Goal: Transaction & Acquisition: Purchase product/service

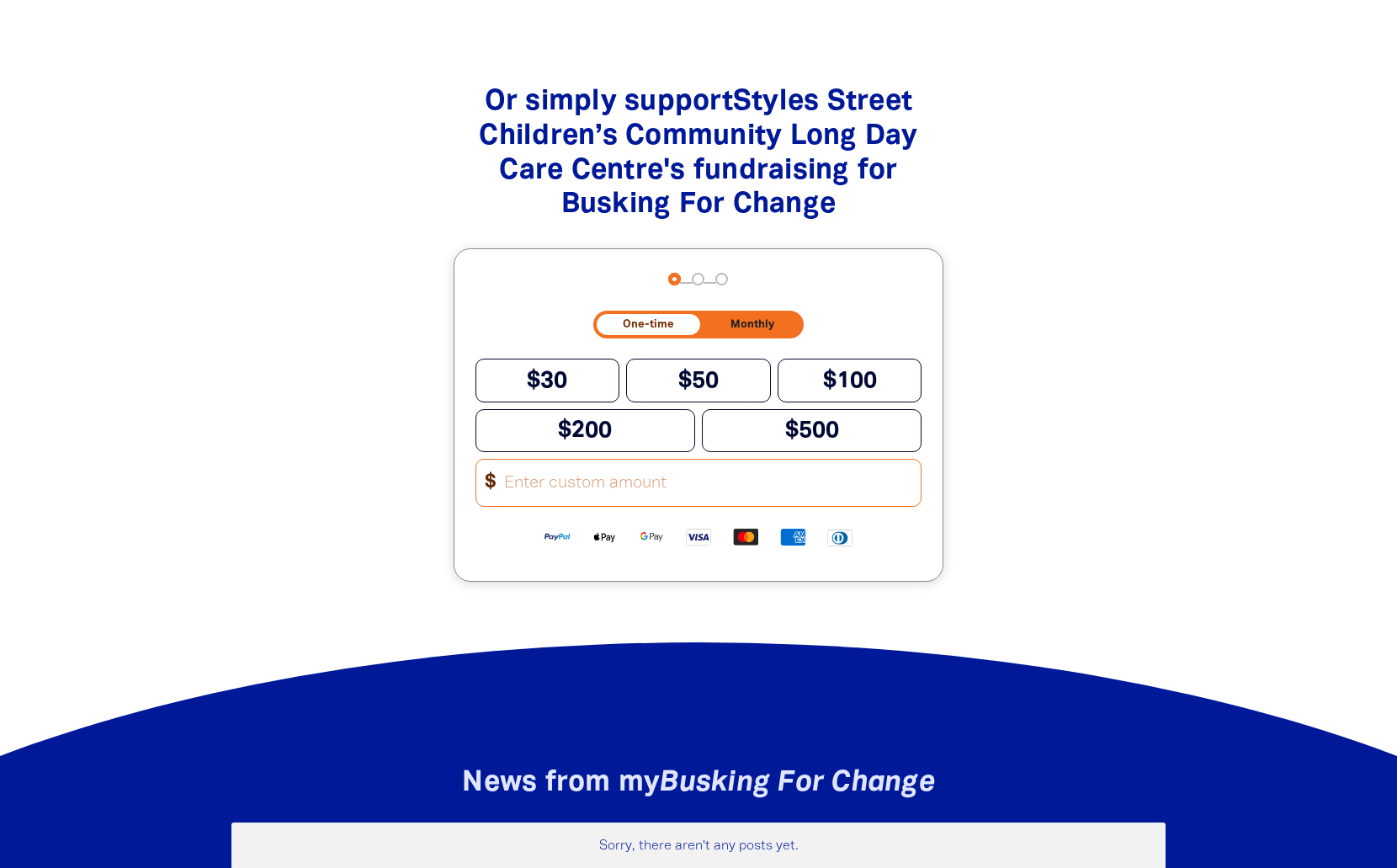
scroll to position [1710, 0]
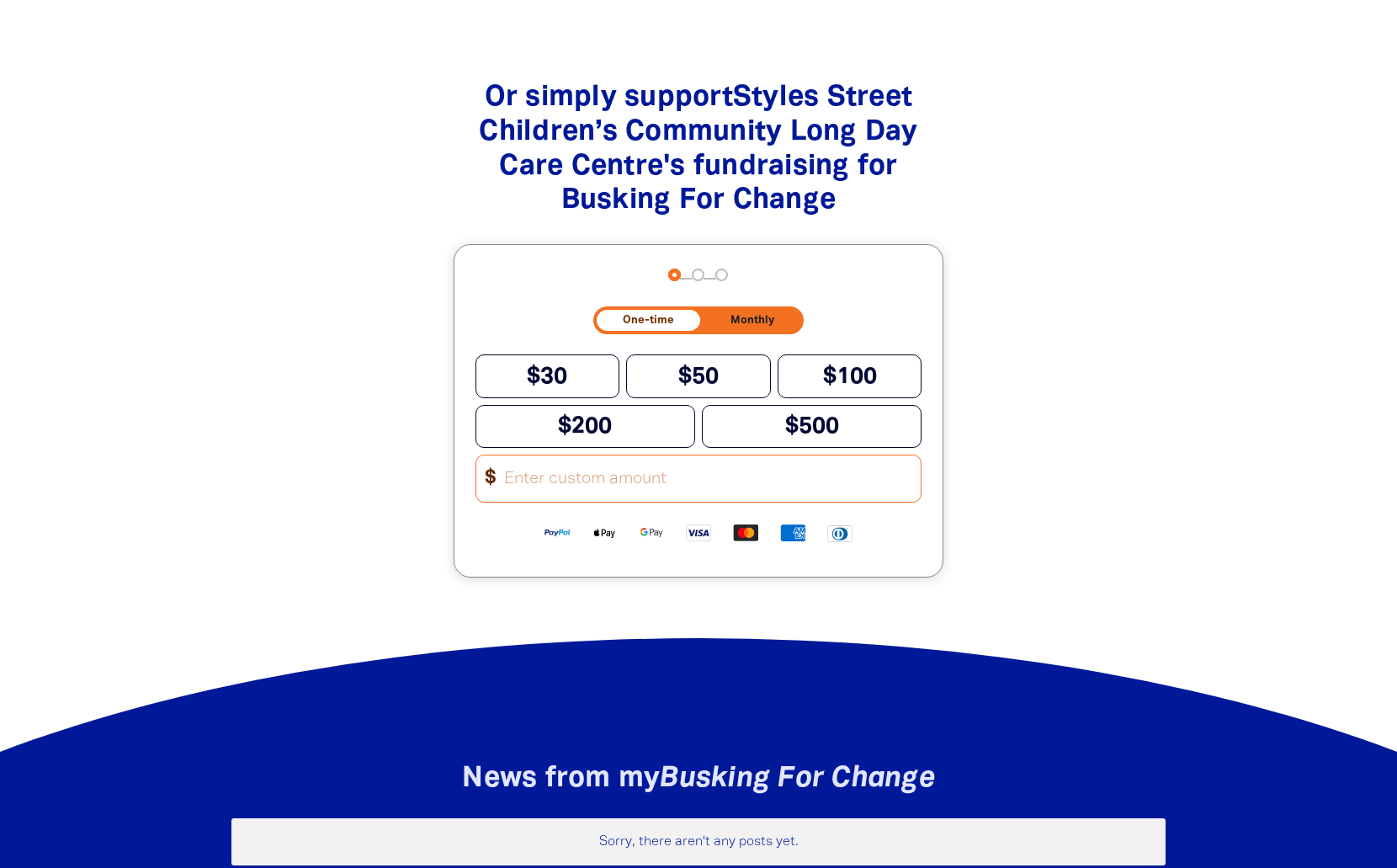
click at [638, 322] on span "One-time" at bounding box center [648, 320] width 51 height 11
click at [583, 373] on button "$30" at bounding box center [547, 375] width 145 height 43
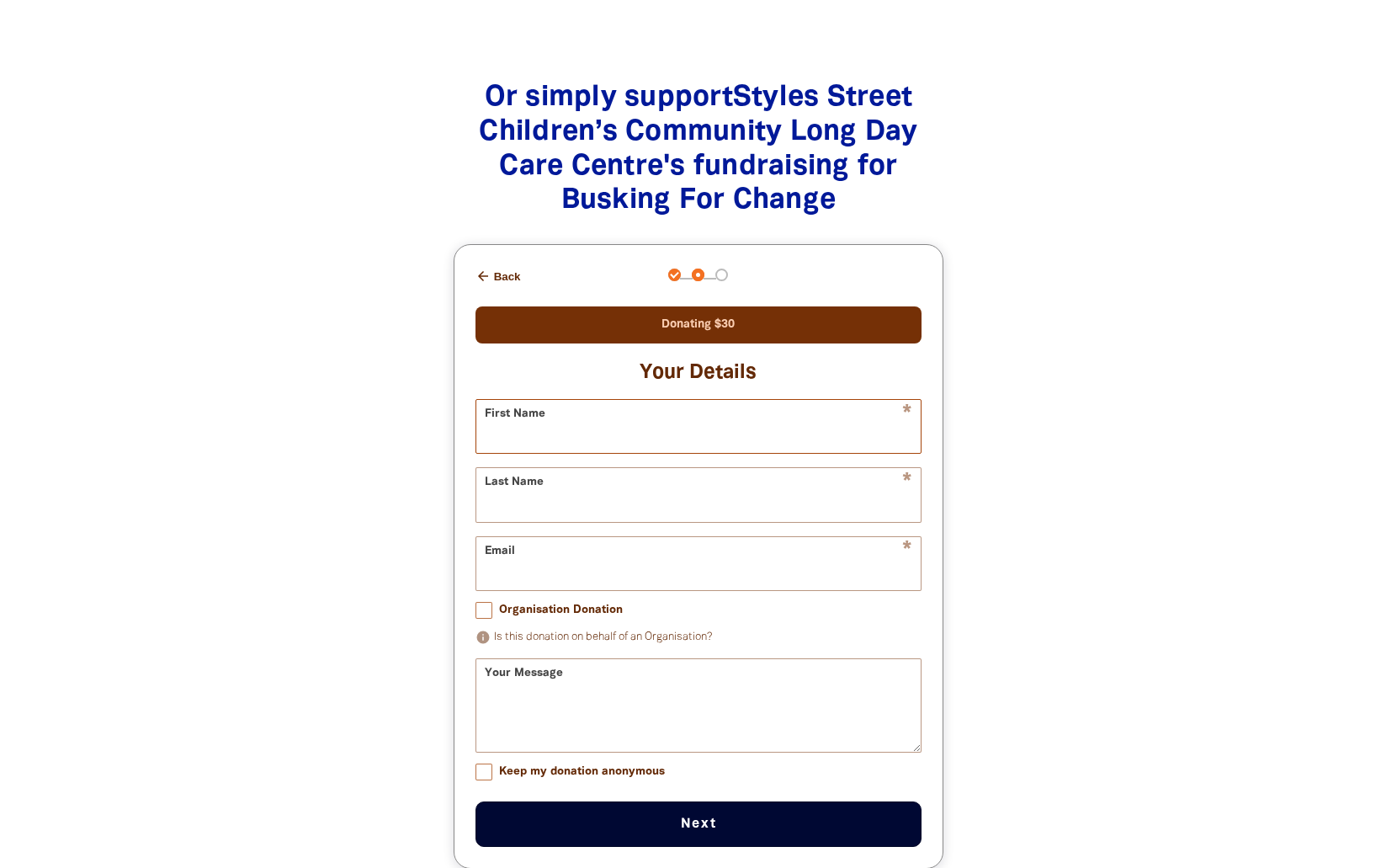
click at [597, 421] on input "First Name" at bounding box center [699, 426] width 445 height 53
type input "[PERSON_NAME]"
click at [604, 507] on input "Last Name" at bounding box center [699, 494] width 445 height 53
type input "Bell"
click at [615, 567] on input "Email" at bounding box center [699, 564] width 445 height 53
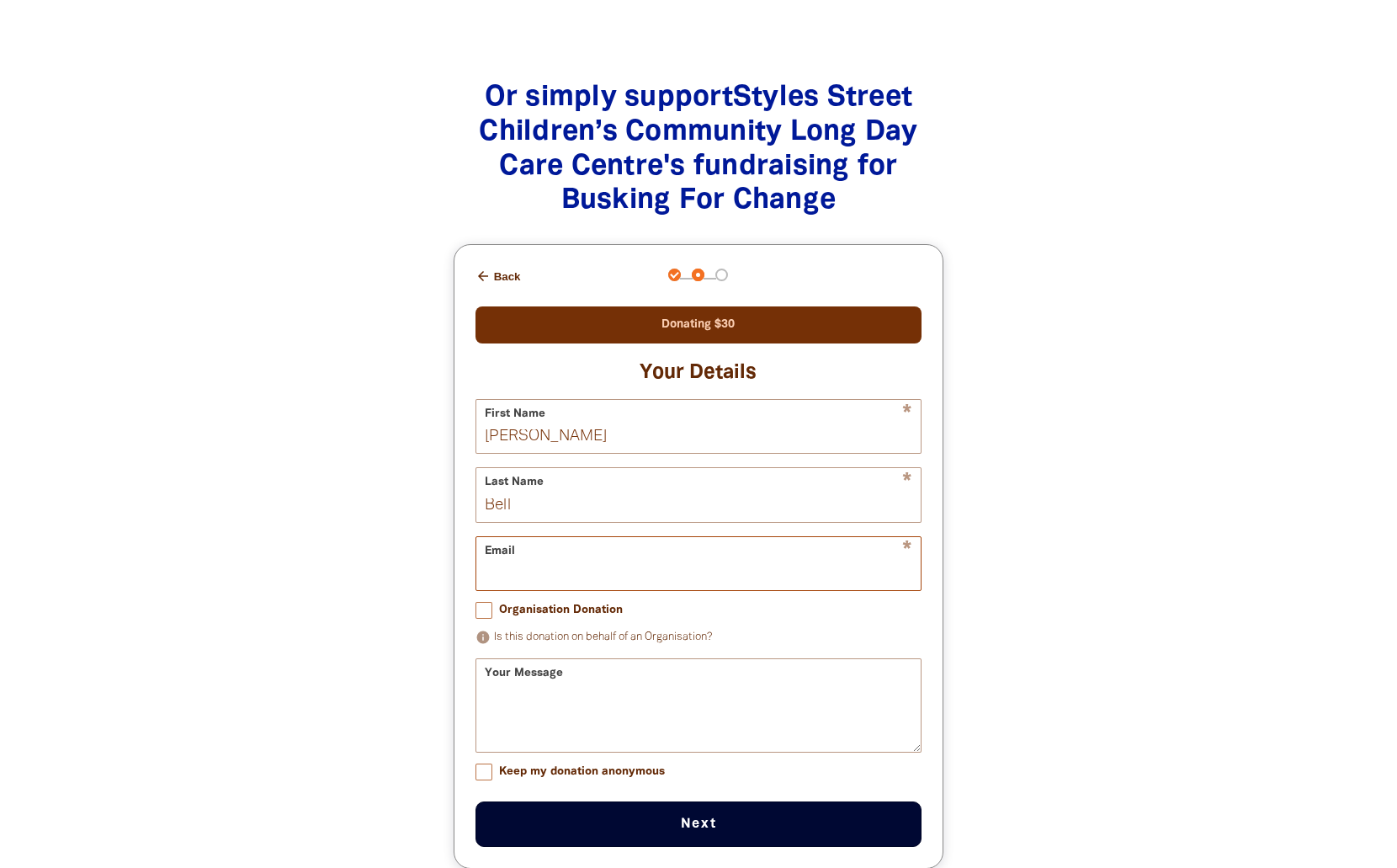
type input "[PERSON_NAME][EMAIL_ADDRESS][DOMAIN_NAME]"
click at [487, 773] on input "Keep my donation anonymous" at bounding box center [484, 772] width 17 height 17
click at [722, 823] on button "Next chevron_right" at bounding box center [699, 823] width 447 height 45
checkbox input "false"
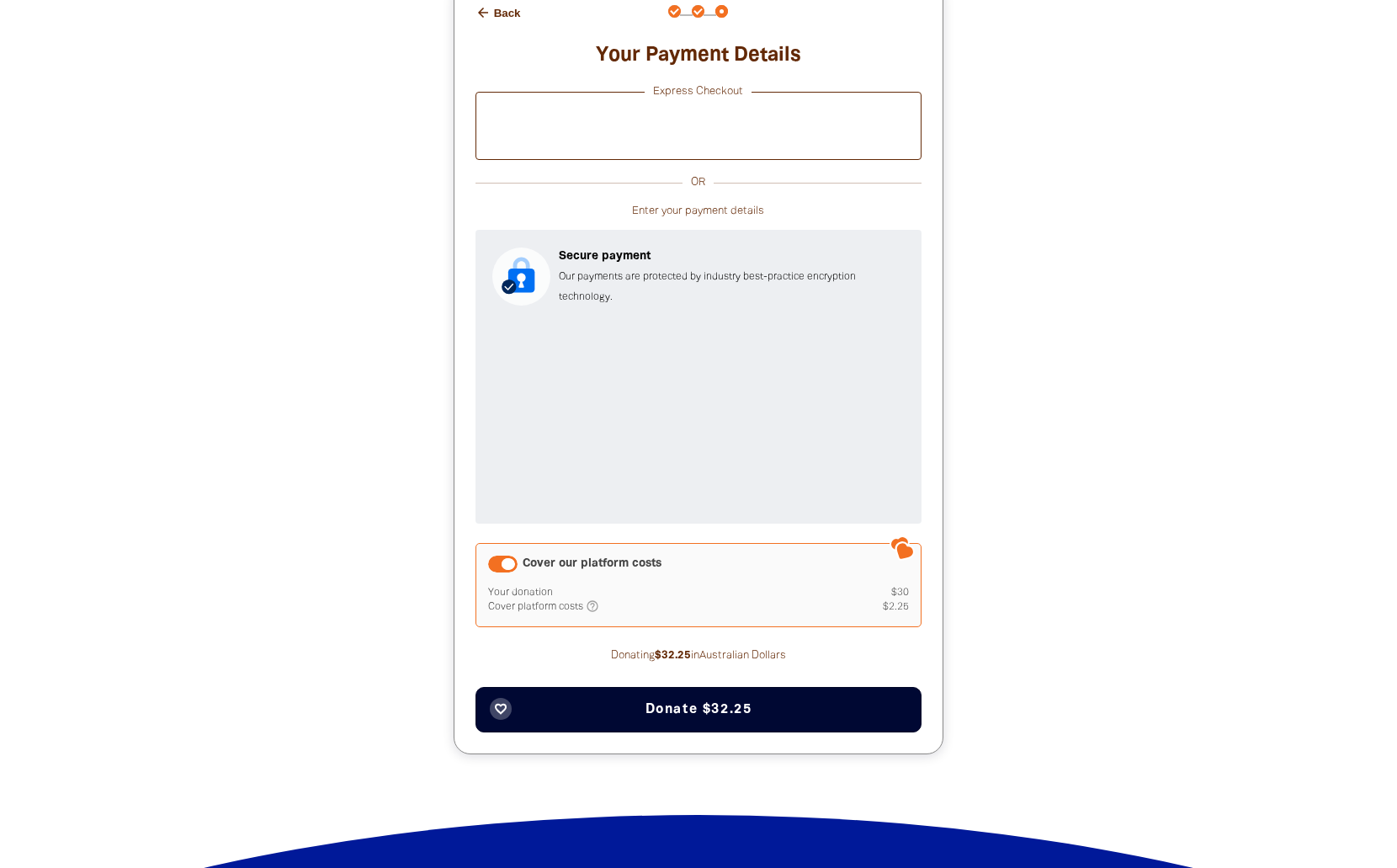
scroll to position [1975, 0]
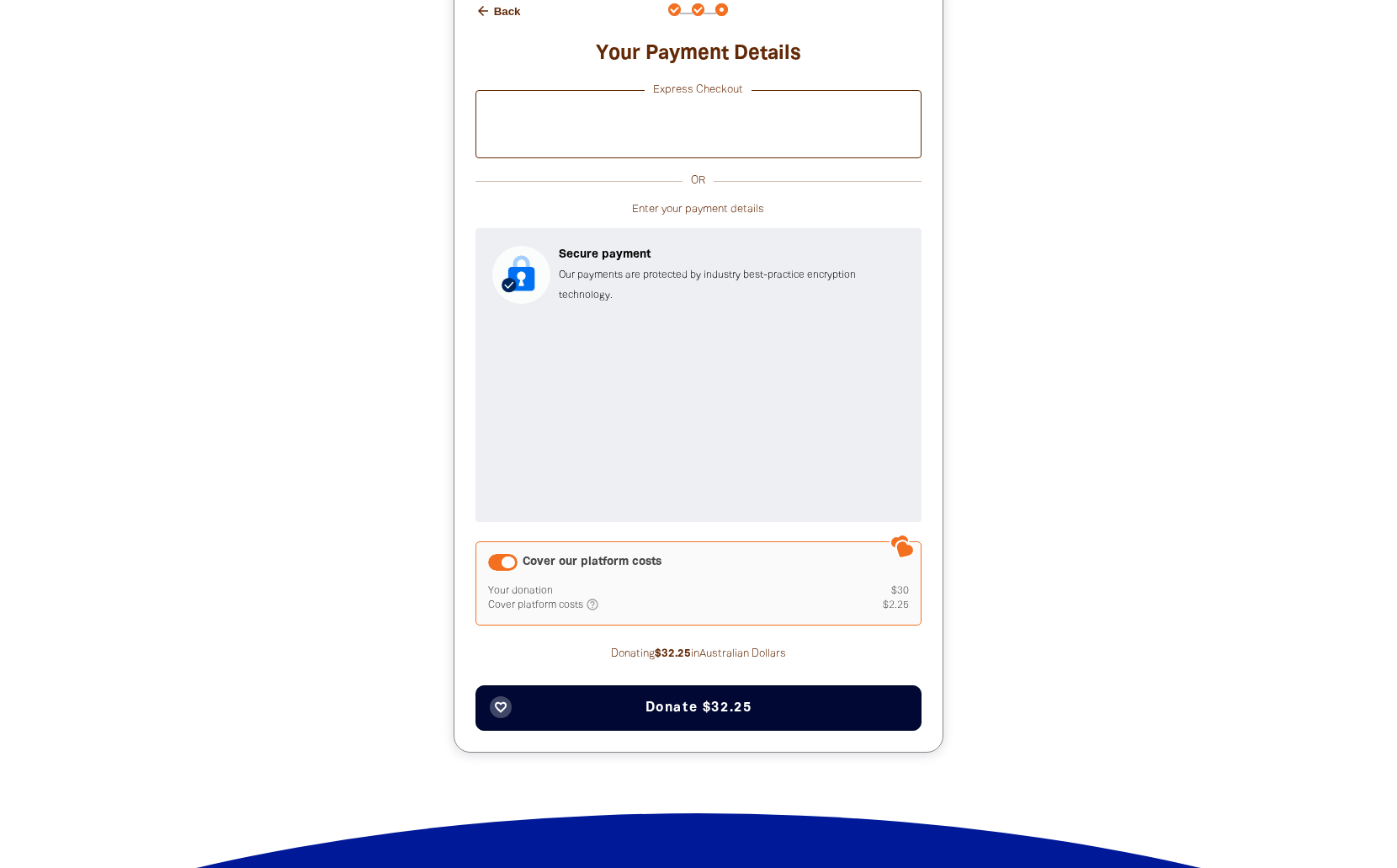
click at [722, 707] on span "Donate $32.25" at bounding box center [699, 707] width 107 height 14
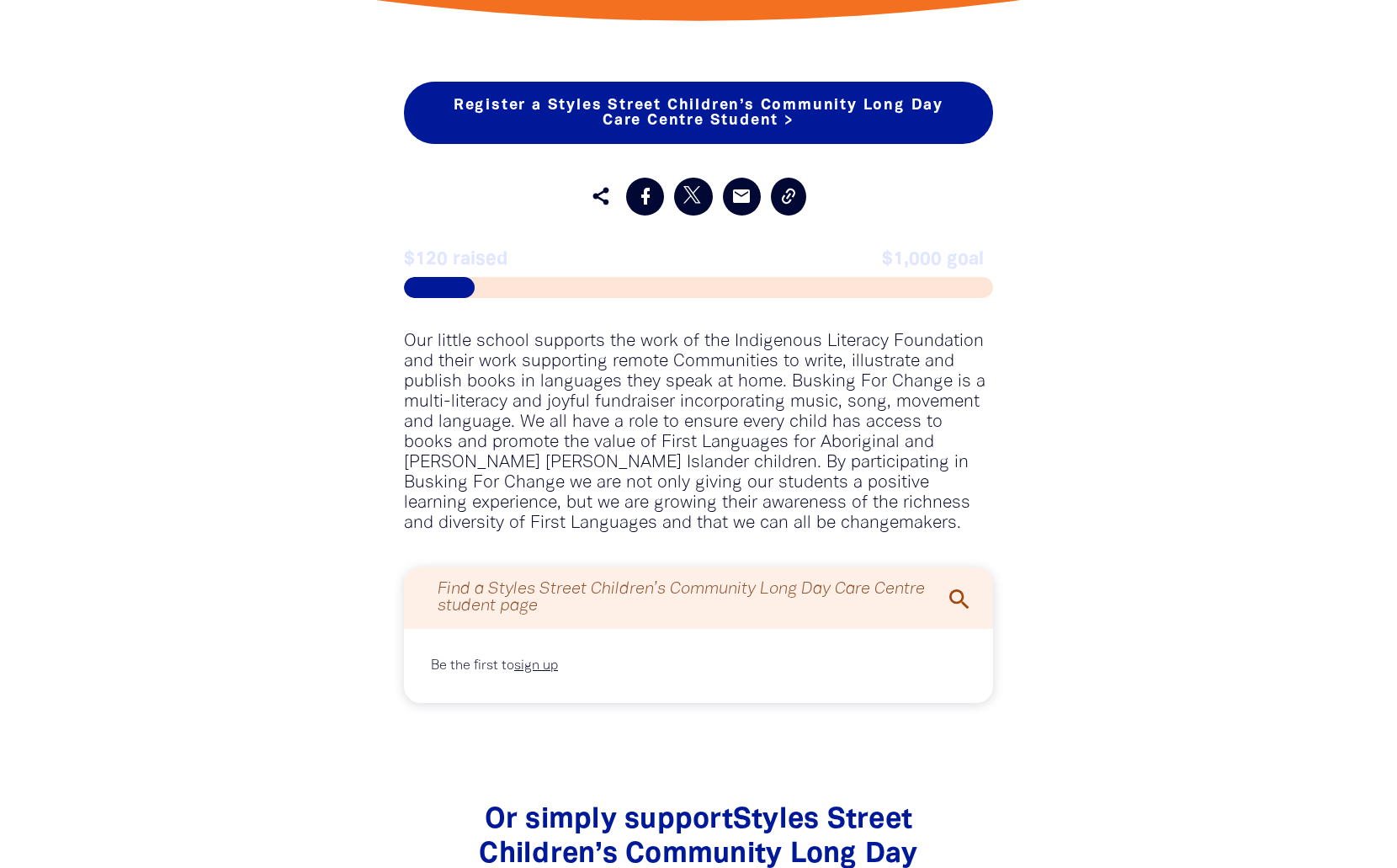
scroll to position [983, 0]
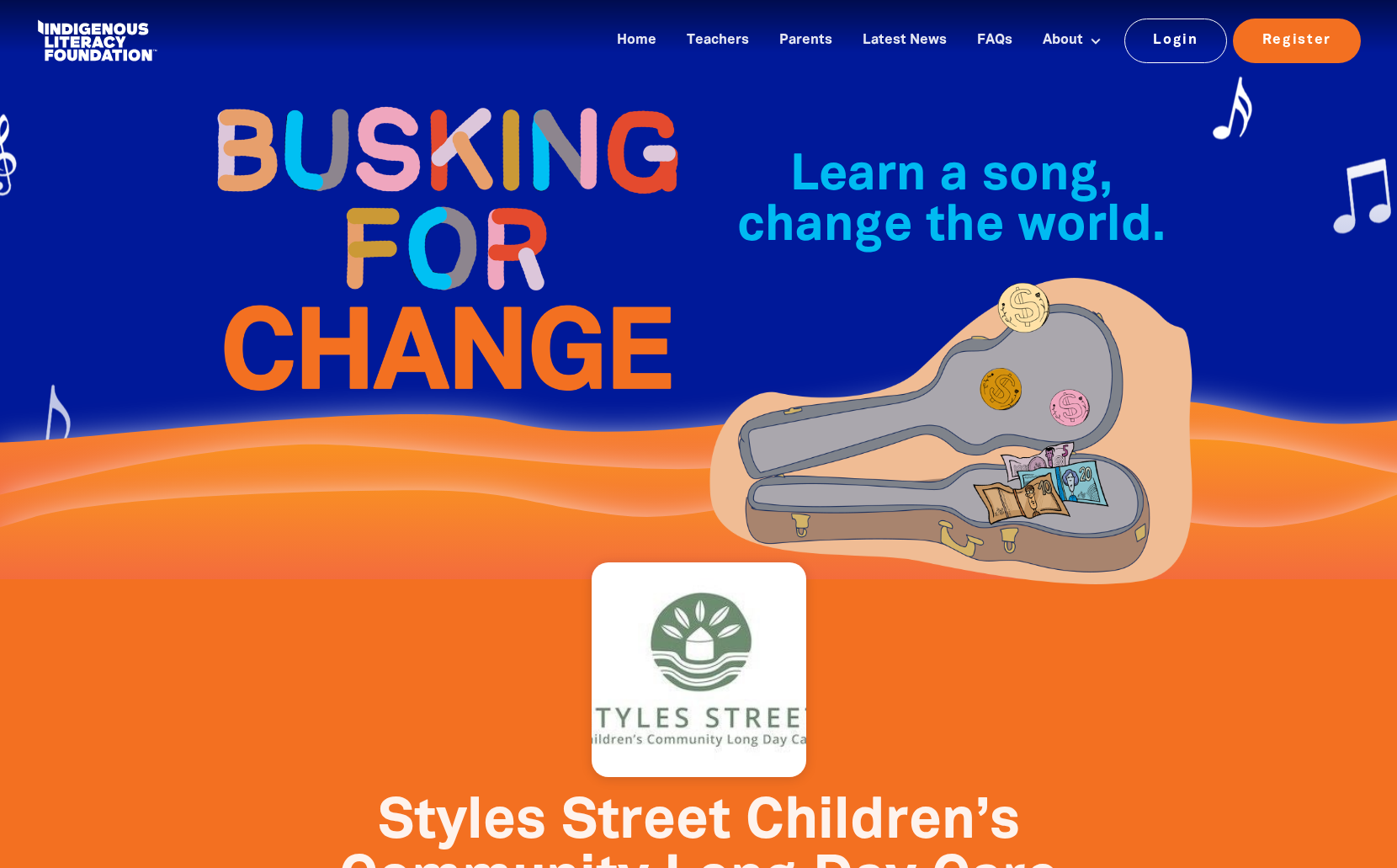
scroll to position [244, 0]
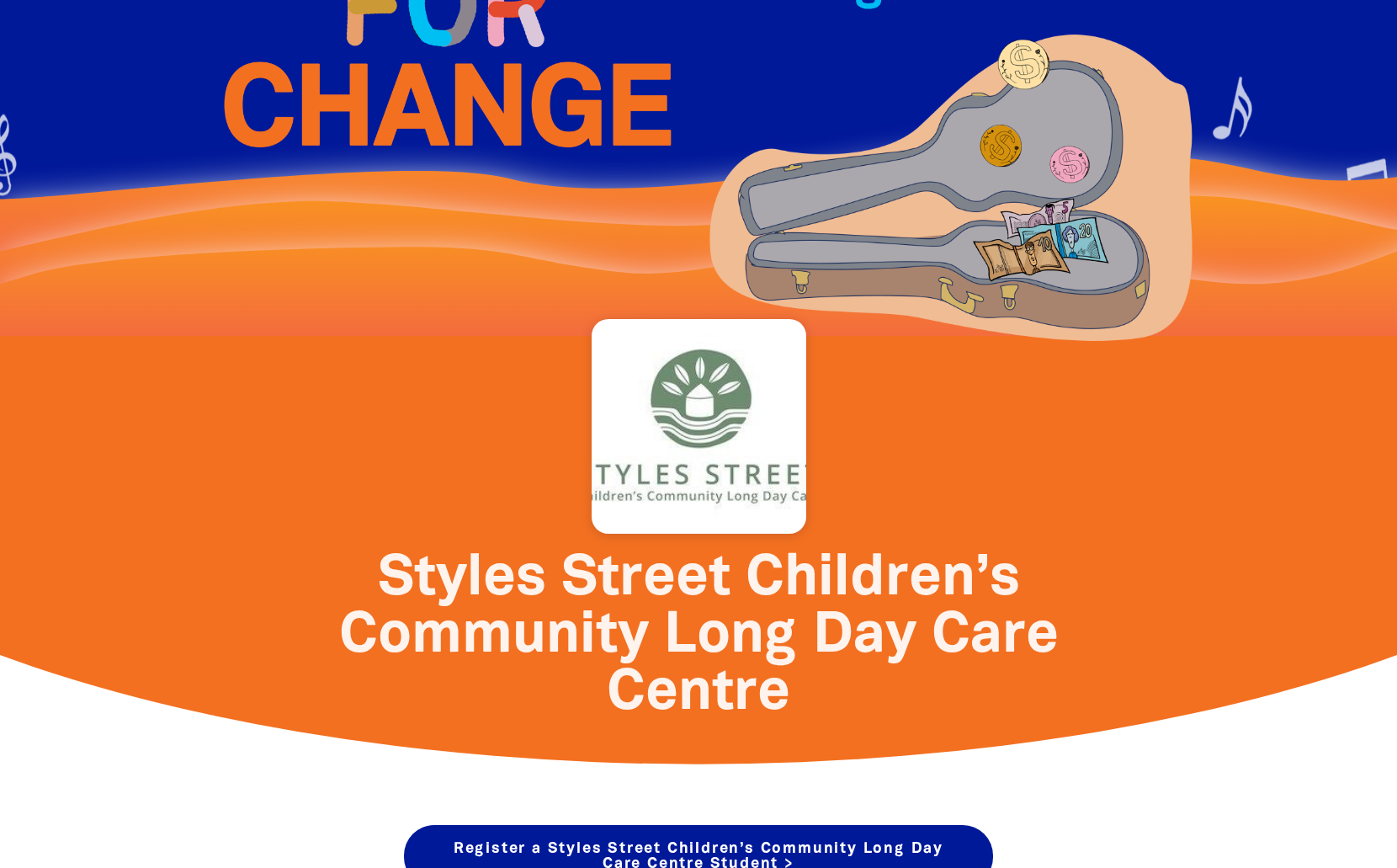
click at [728, 484] on div at bounding box center [699, 426] width 215 height 215
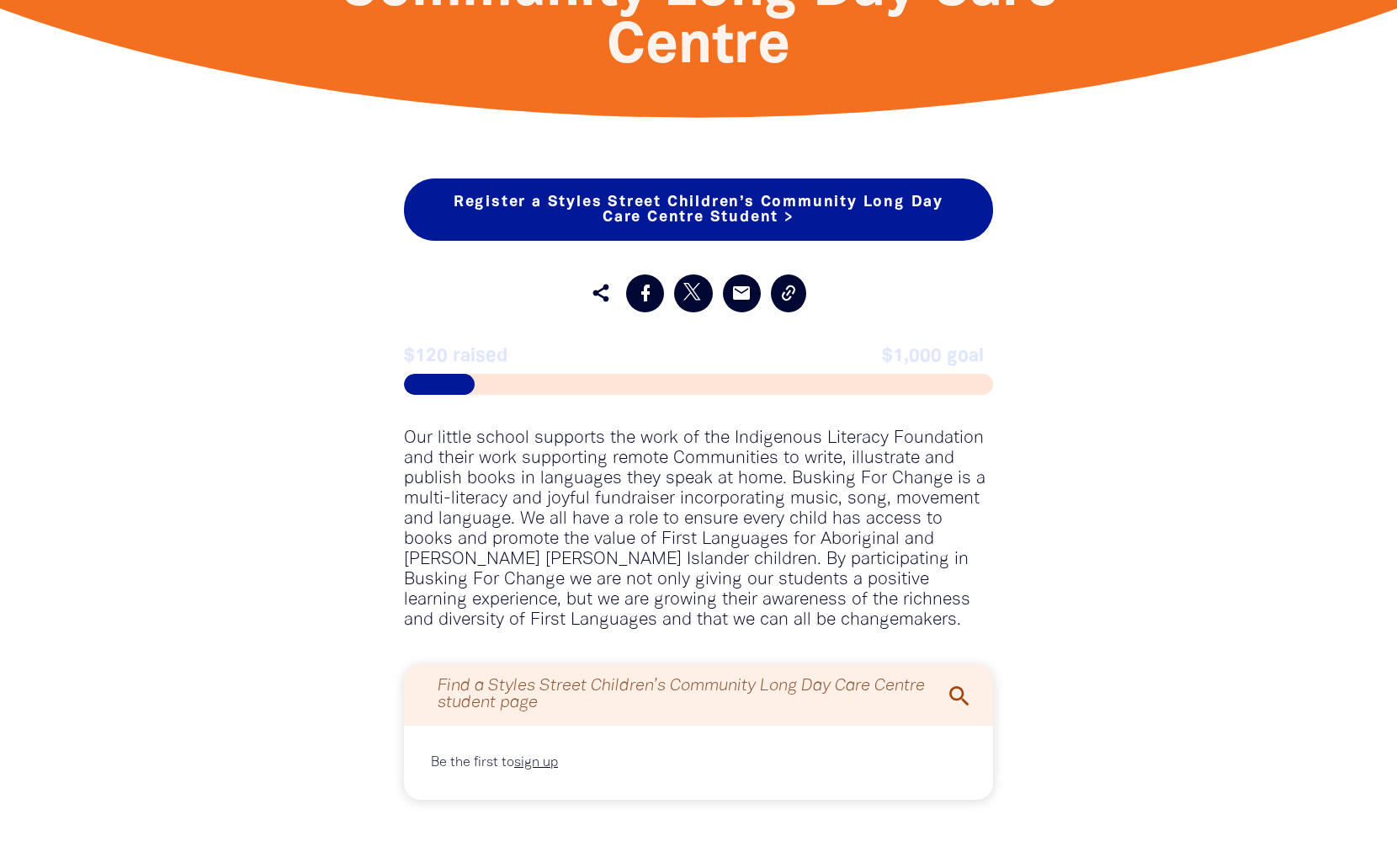
scroll to position [893, 0]
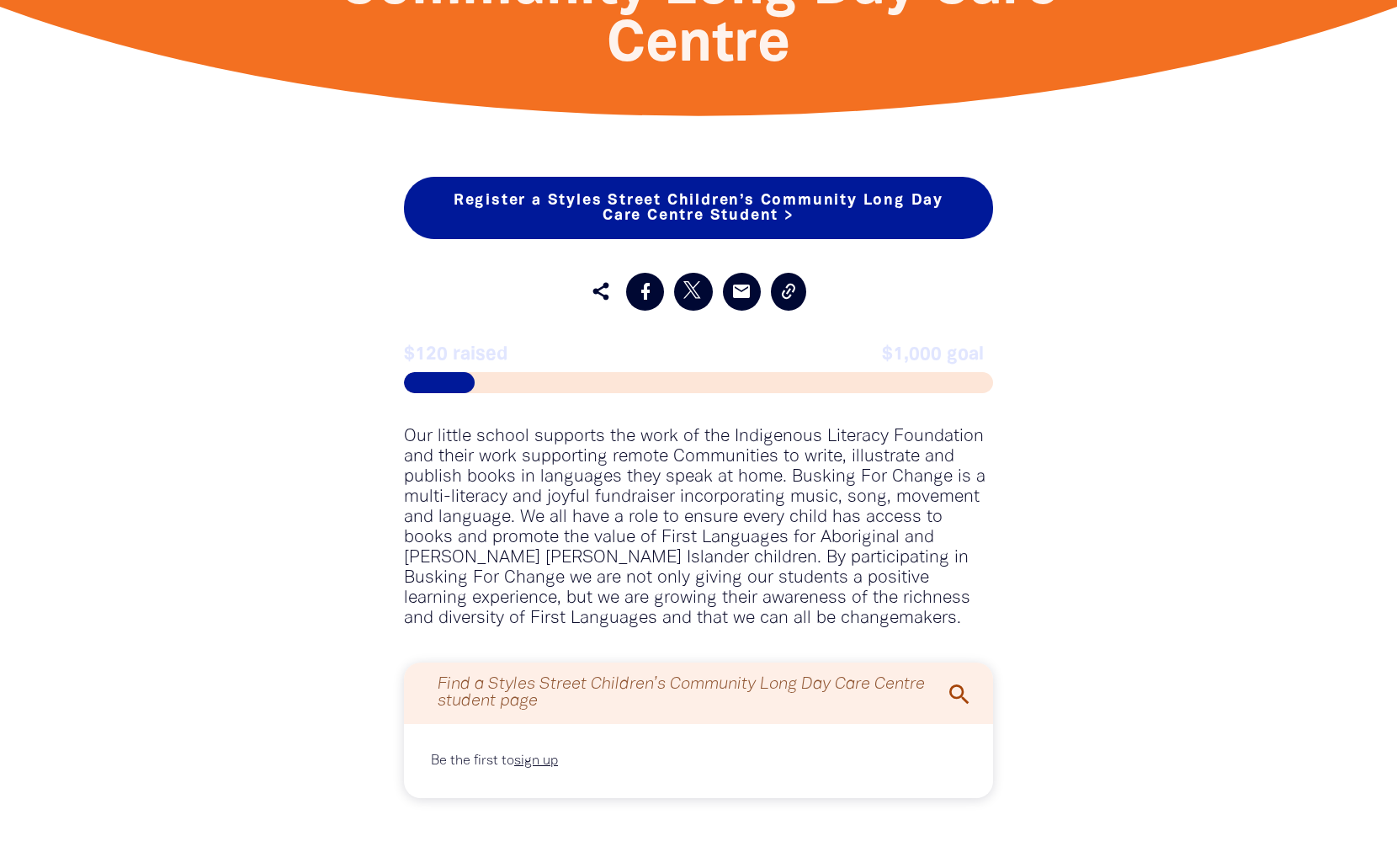
click at [854, 701] on input "Find a Styles Street Children’s Community Long Day Care Centre student page" at bounding box center [698, 693] width 555 height 45
